Goal: Task Accomplishment & Management: Use online tool/utility

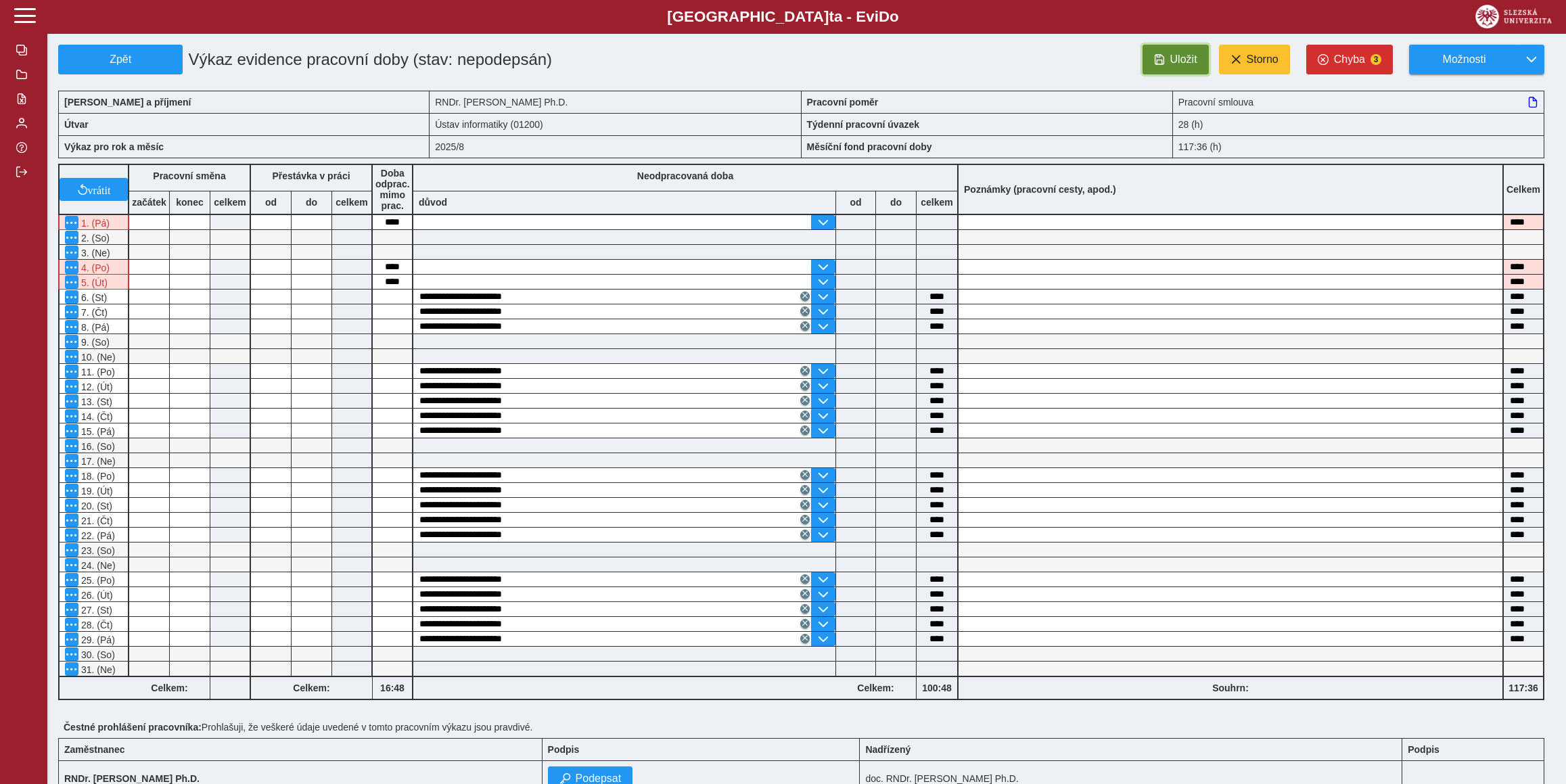
click at [1173, 64] on span "Uložit" at bounding box center [1183, 59] width 27 height 12
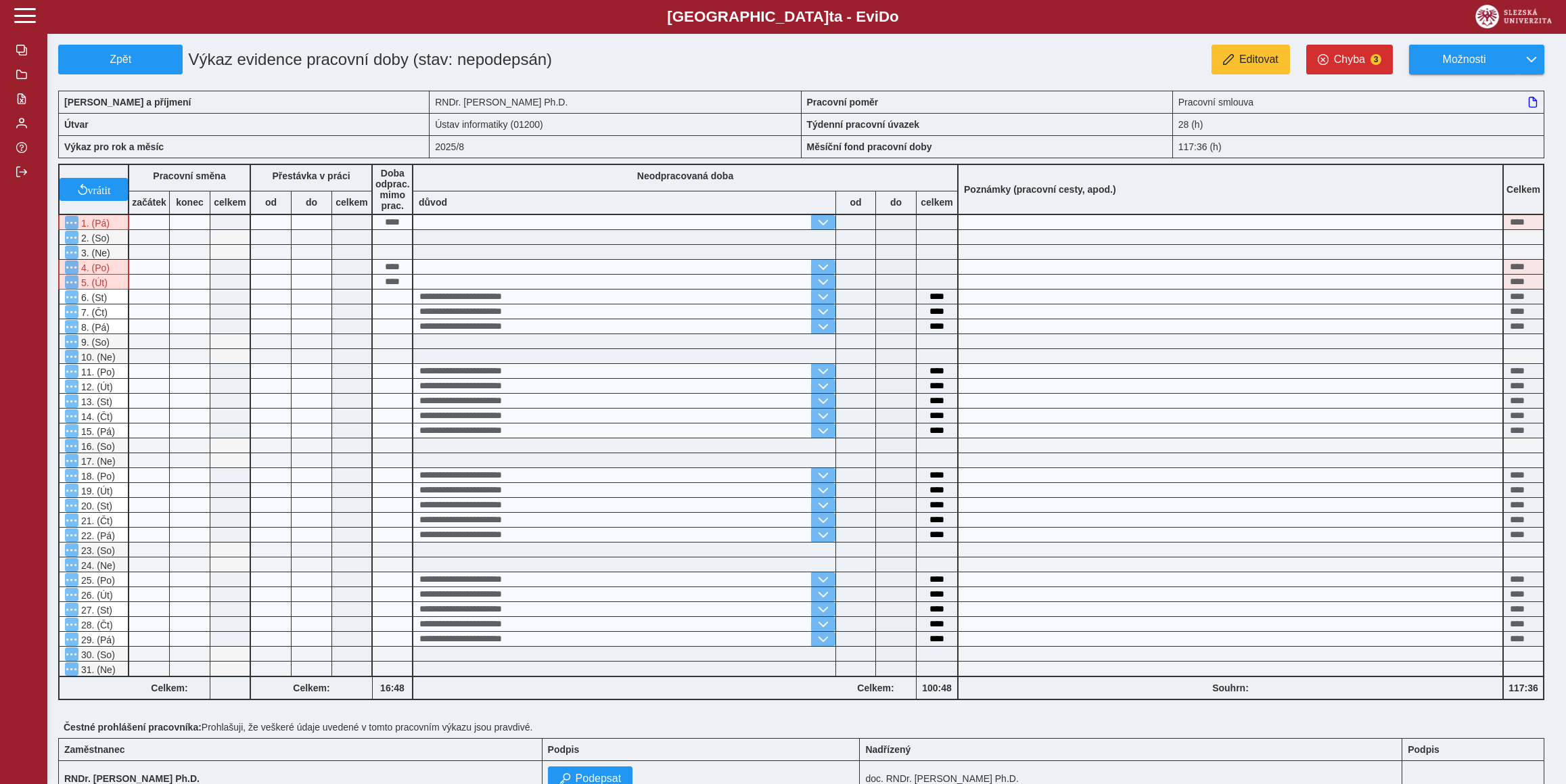
scroll to position [296, 0]
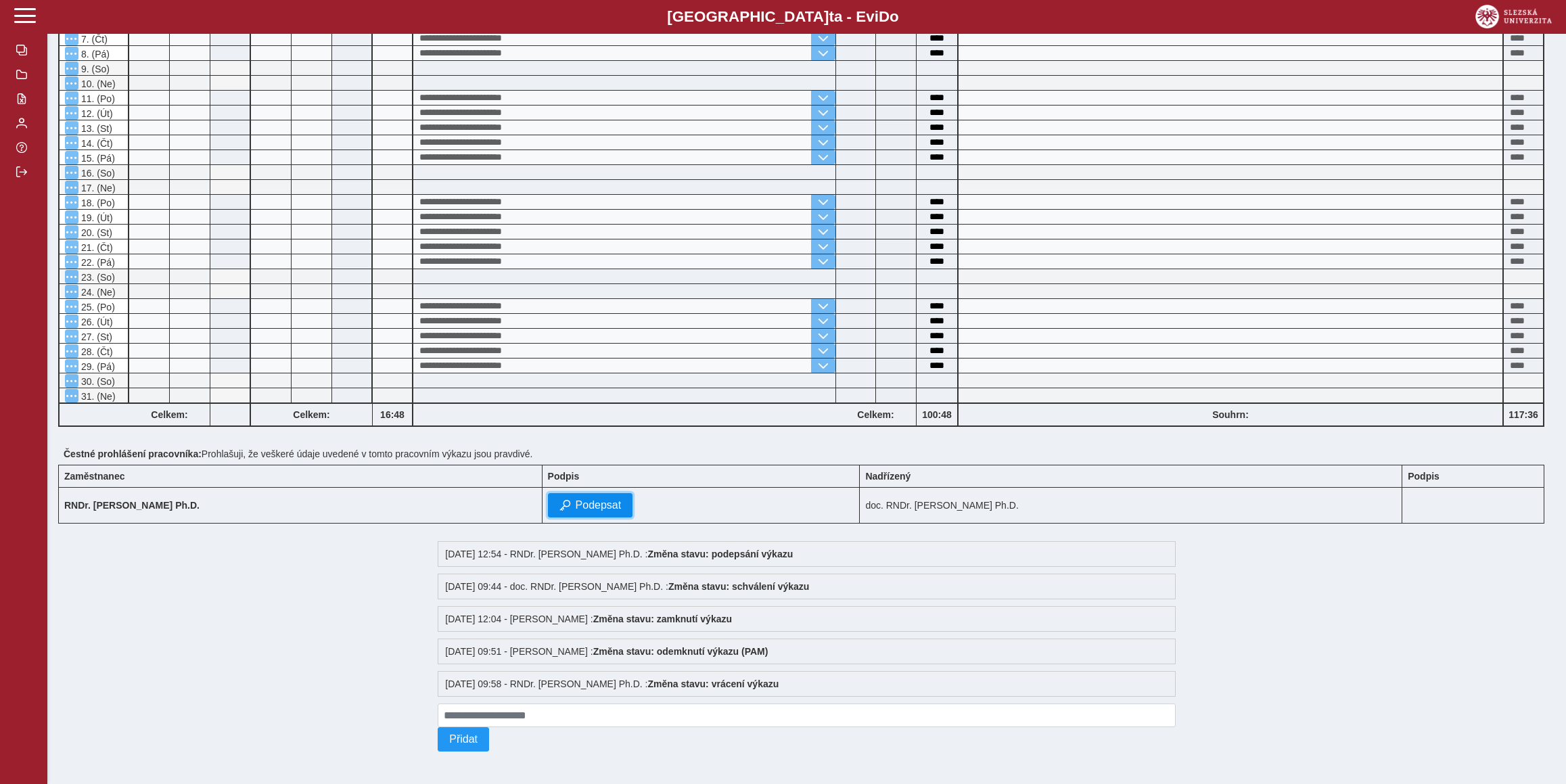
click at [569, 504] on button "Podepsat" at bounding box center [591, 506] width 86 height 25
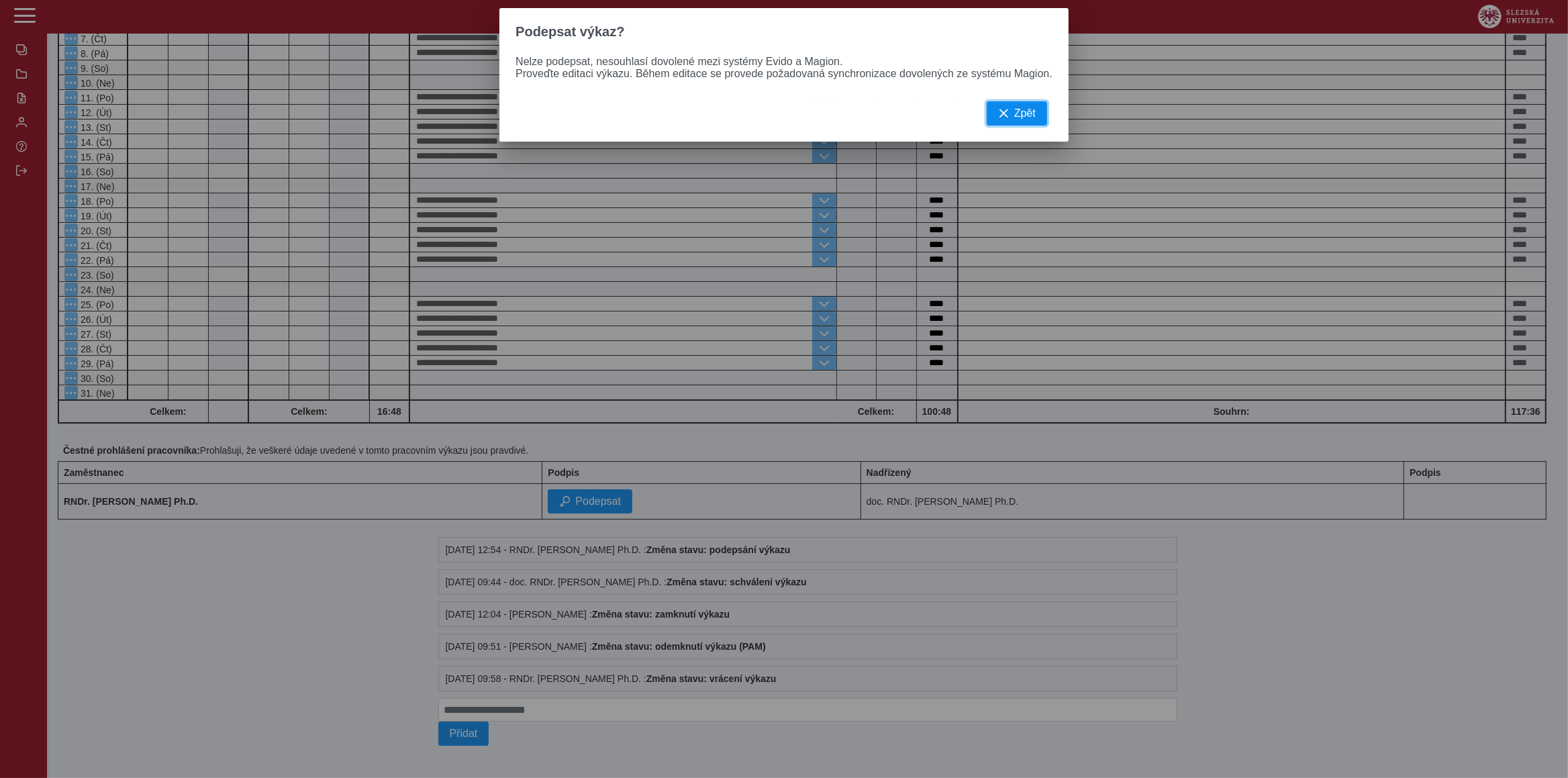
click at [1009, 125] on button "Zpět" at bounding box center [1017, 114] width 60 height 24
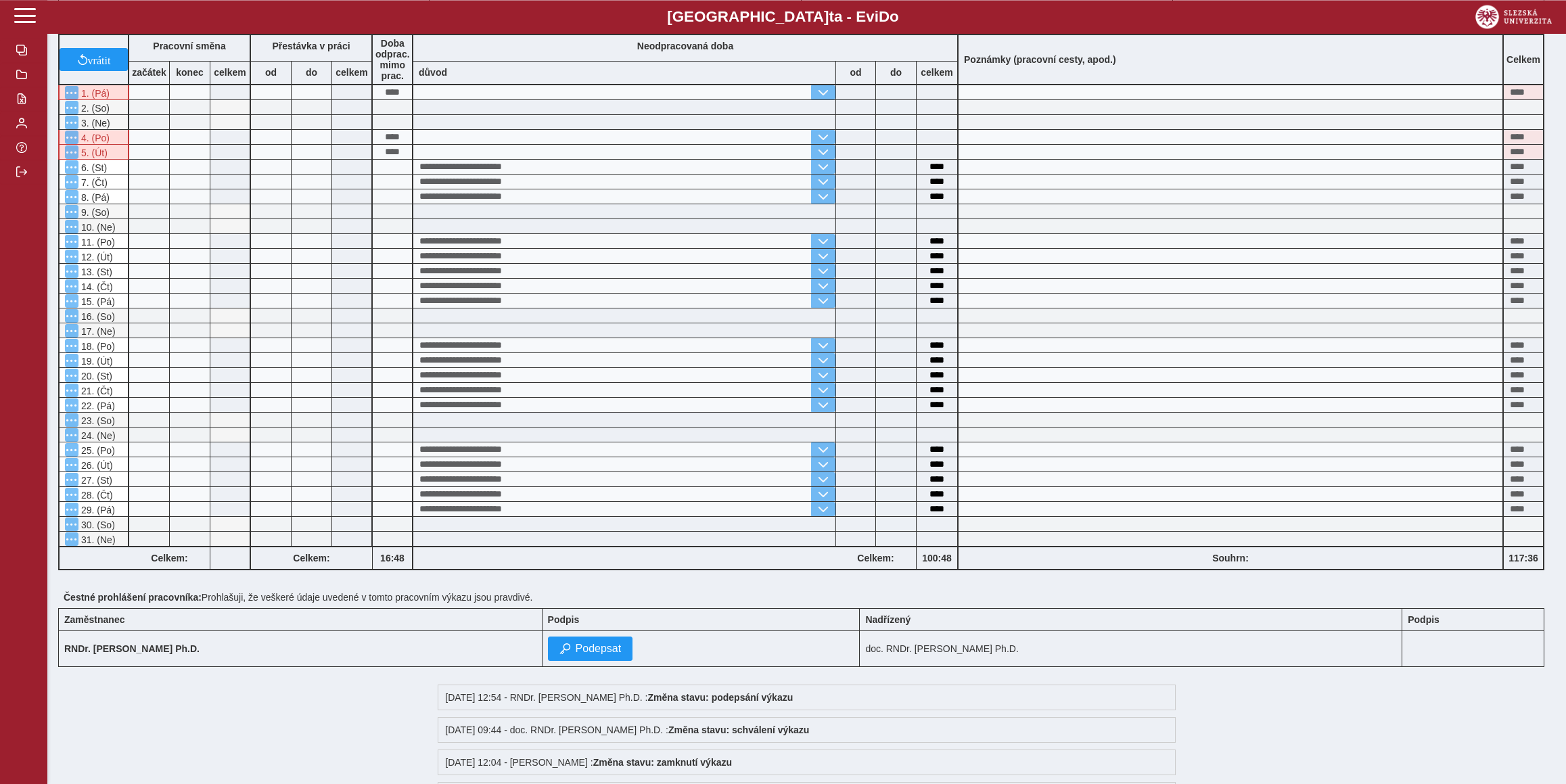
scroll to position [0, 0]
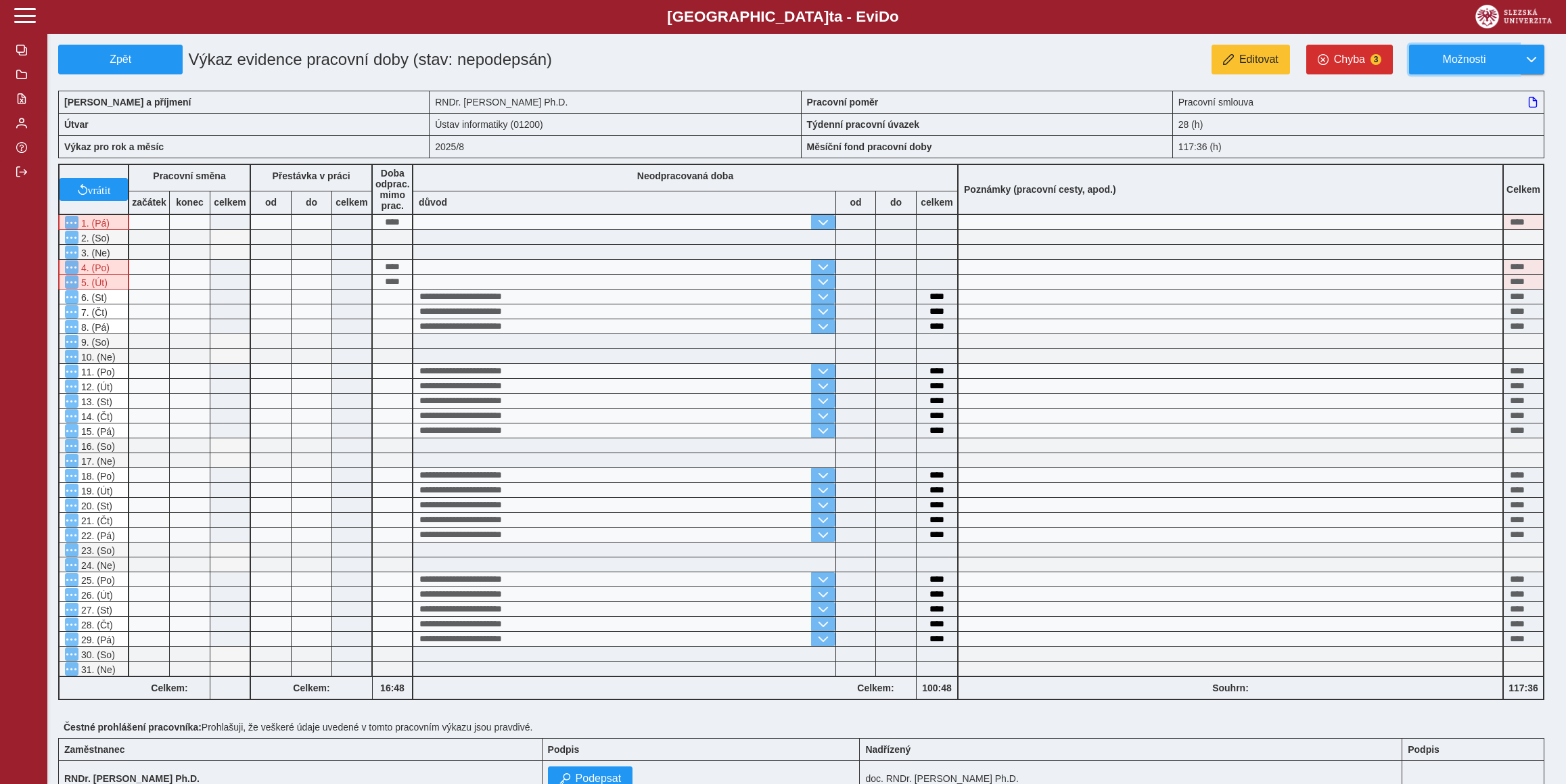
click at [1454, 46] on button "Možnosti" at bounding box center [1464, 59] width 109 height 30
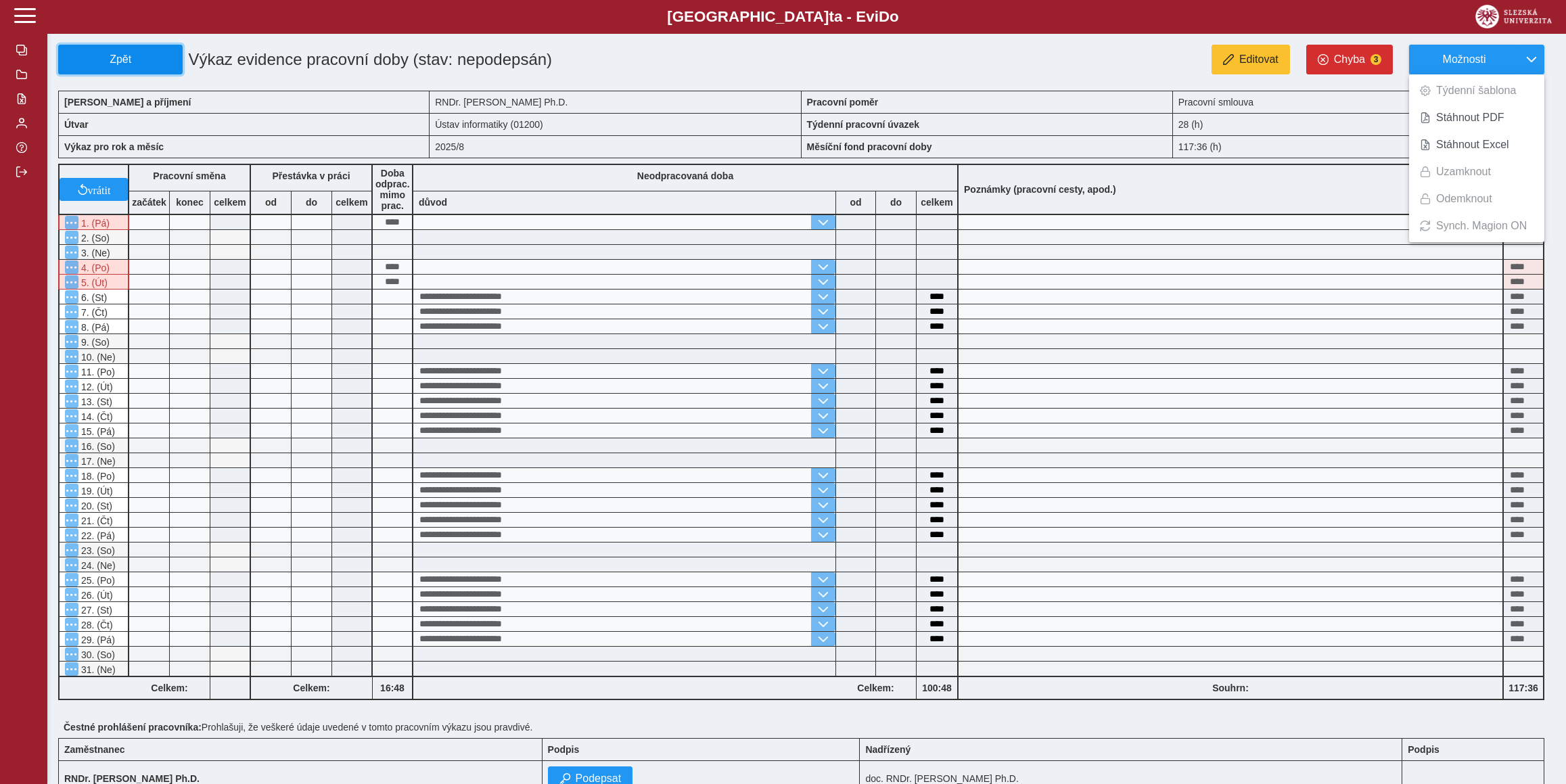
click at [143, 72] on button "Zpět" at bounding box center [120, 59] width 125 height 30
